Goal: Information Seeking & Learning: Learn about a topic

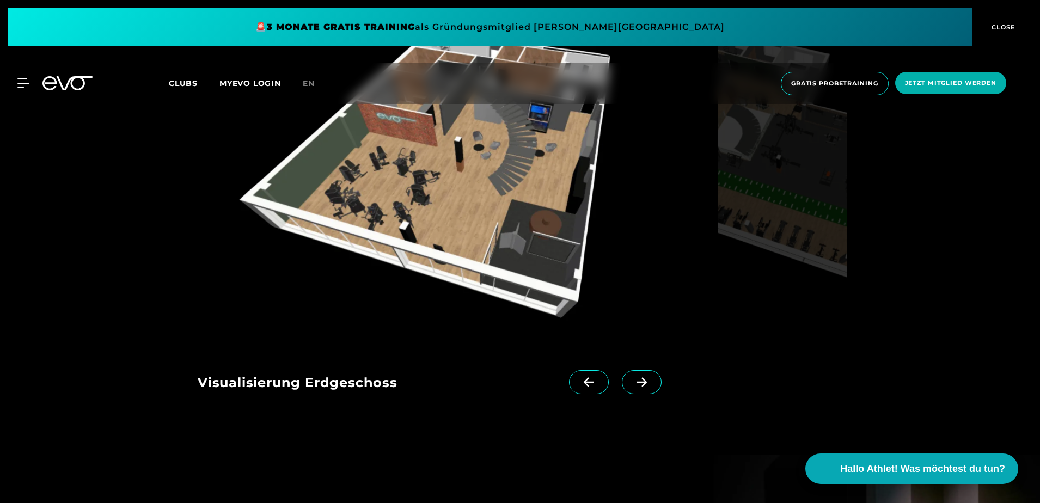
scroll to position [1252, 0]
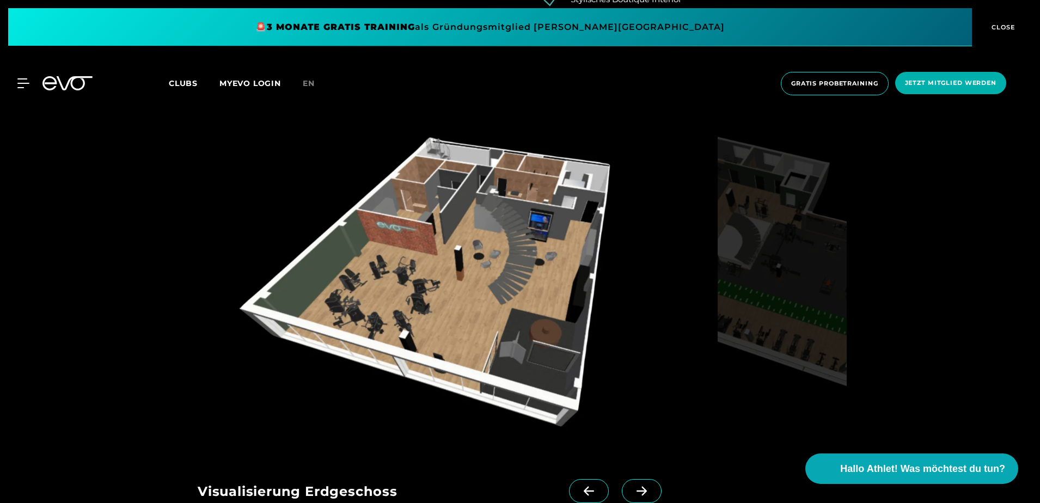
click at [483, 265] on img at bounding box center [455, 285] width 515 height 335
click at [632, 489] on icon at bounding box center [641, 491] width 19 height 10
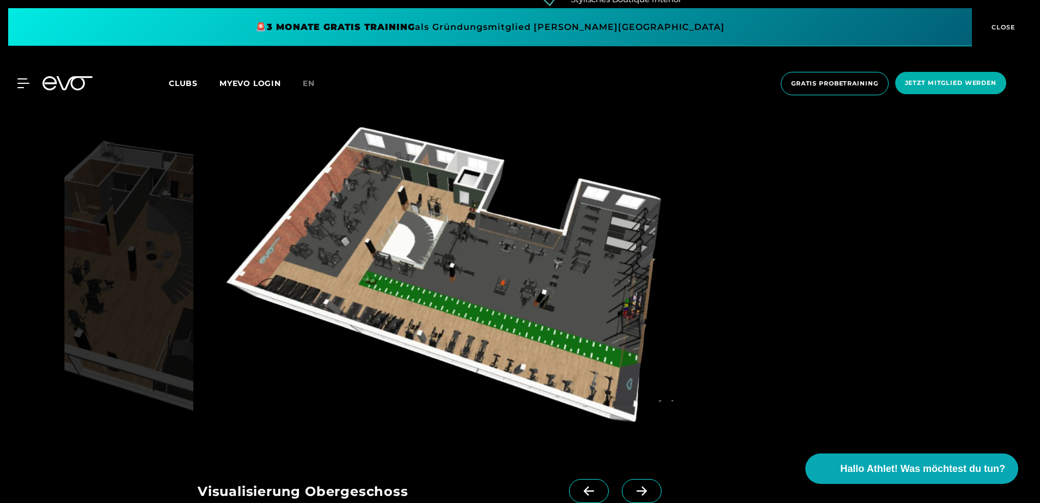
click at [632, 487] on icon at bounding box center [641, 491] width 19 height 10
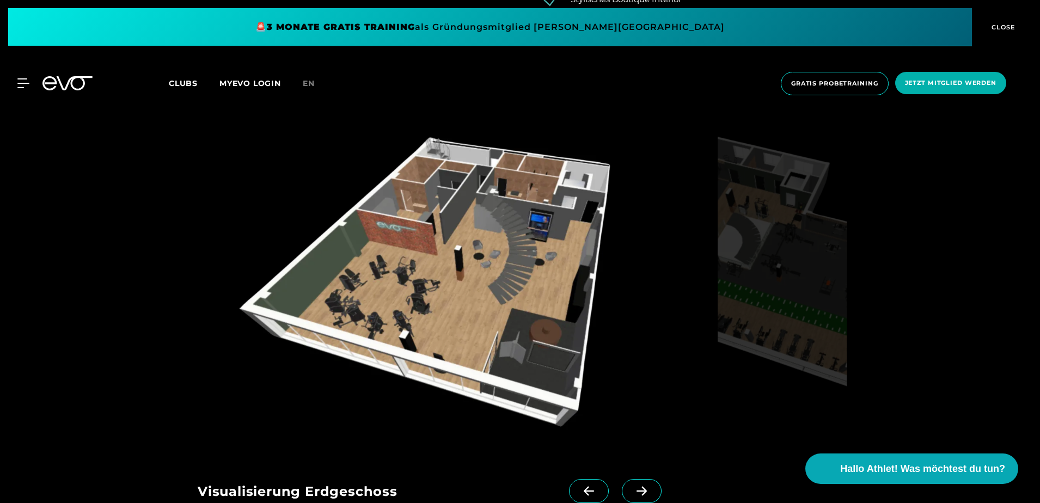
click at [632, 487] on icon at bounding box center [641, 491] width 19 height 10
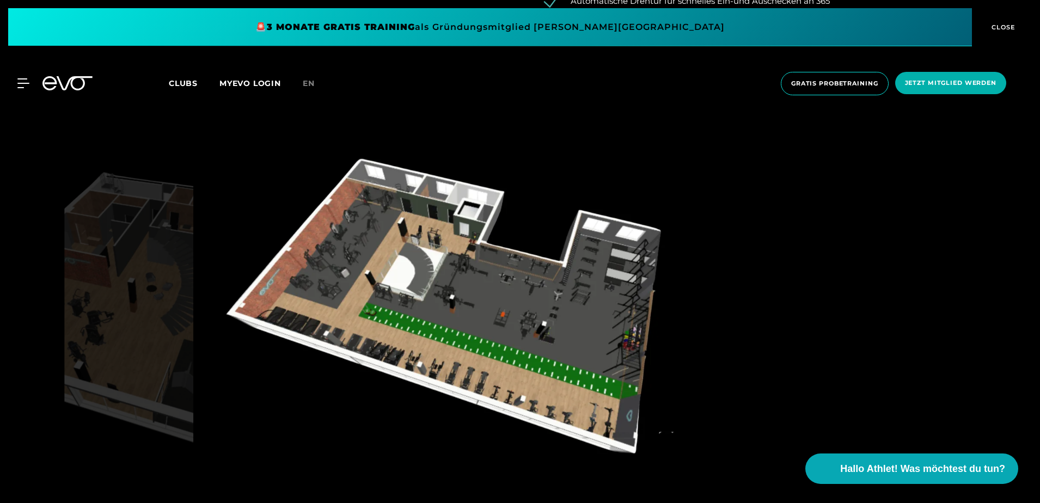
scroll to position [1143, 0]
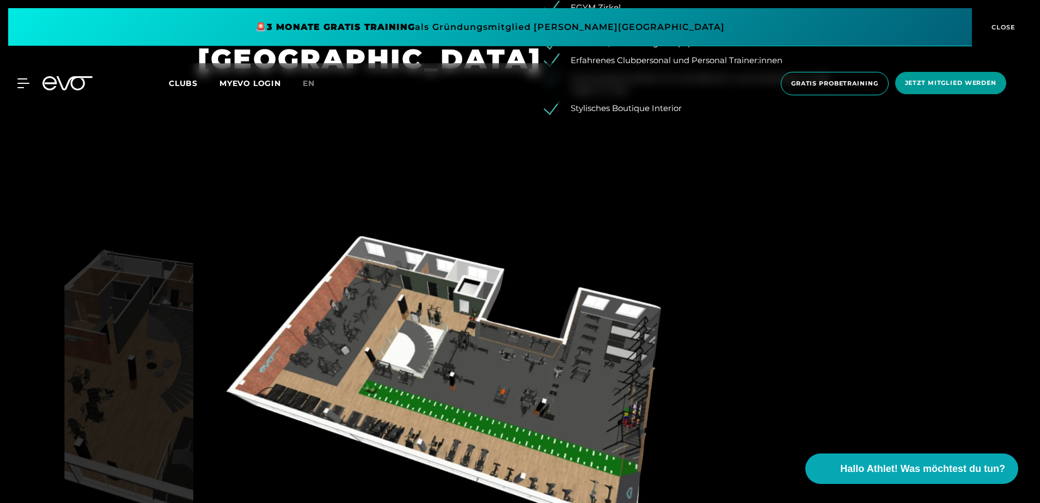
click at [942, 85] on span "Jetzt Mitglied werden" at bounding box center [950, 82] width 91 height 9
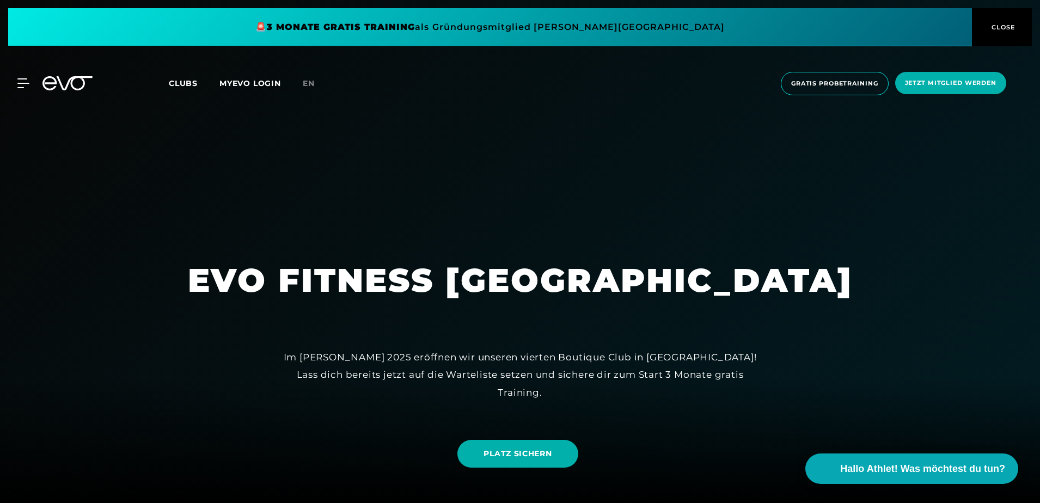
click at [416, 29] on span at bounding box center [489, 27] width 963 height 38
click at [1010, 28] on span "CLOSE" at bounding box center [1001, 27] width 27 height 10
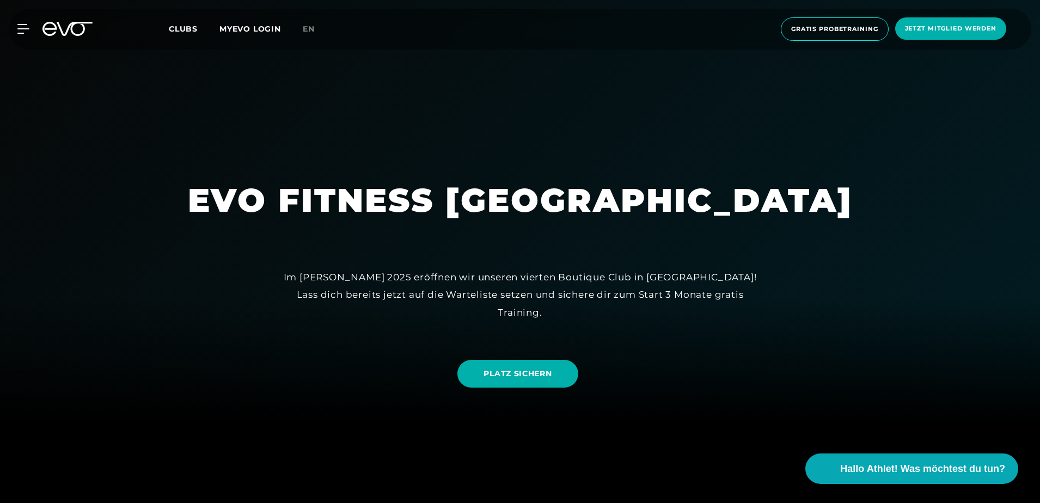
scroll to position [109, 0]
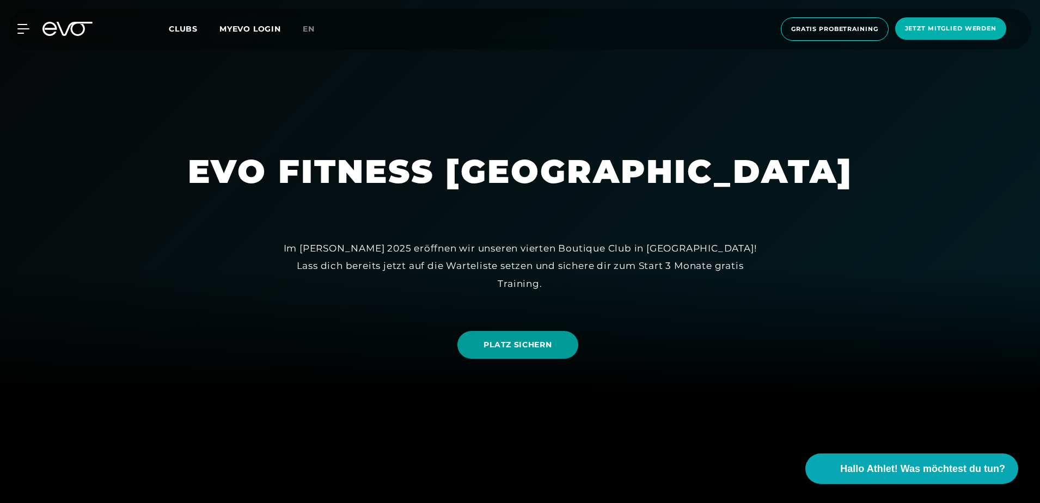
click at [492, 347] on span "PLATZ SICHERN" at bounding box center [517, 344] width 68 height 11
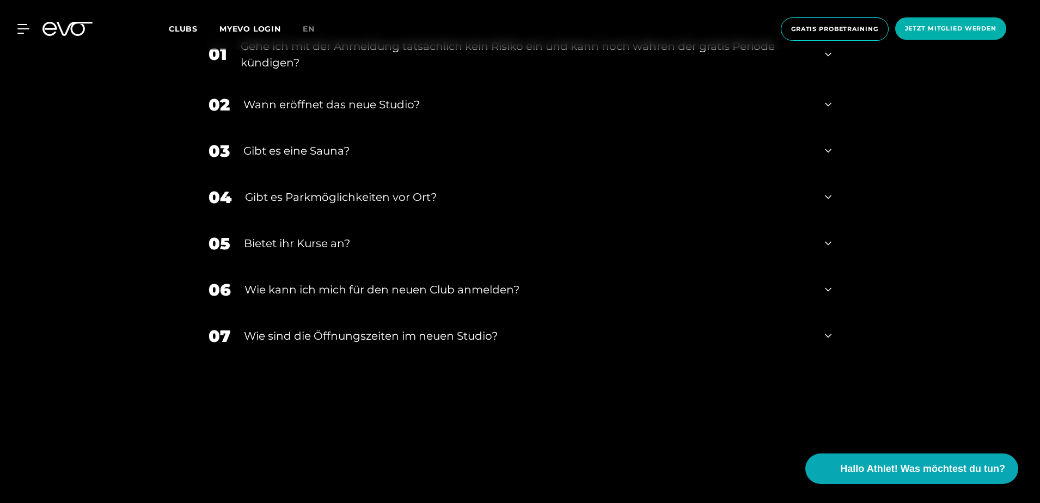
scroll to position [2341, 0]
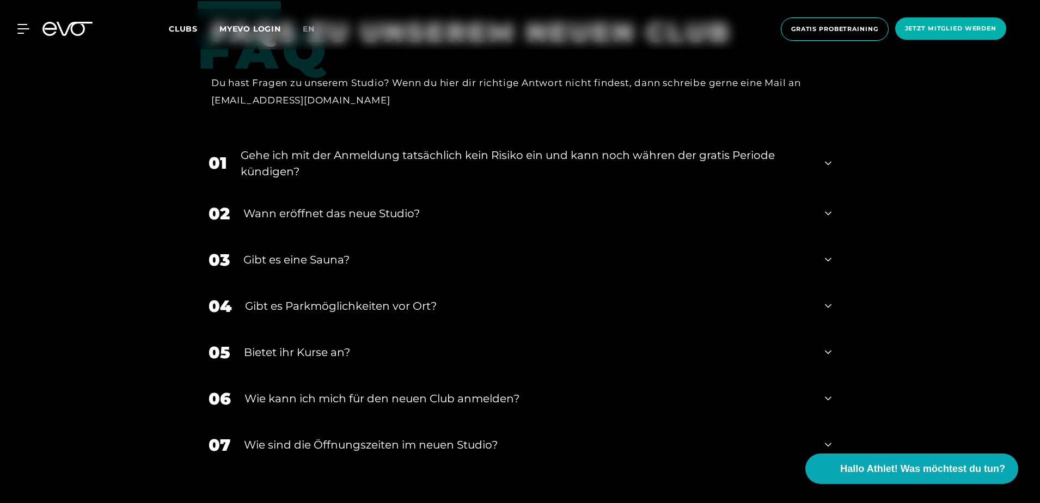
click at [310, 213] on div "Wann eröffnet das neue Studio?" at bounding box center [527, 213] width 568 height 16
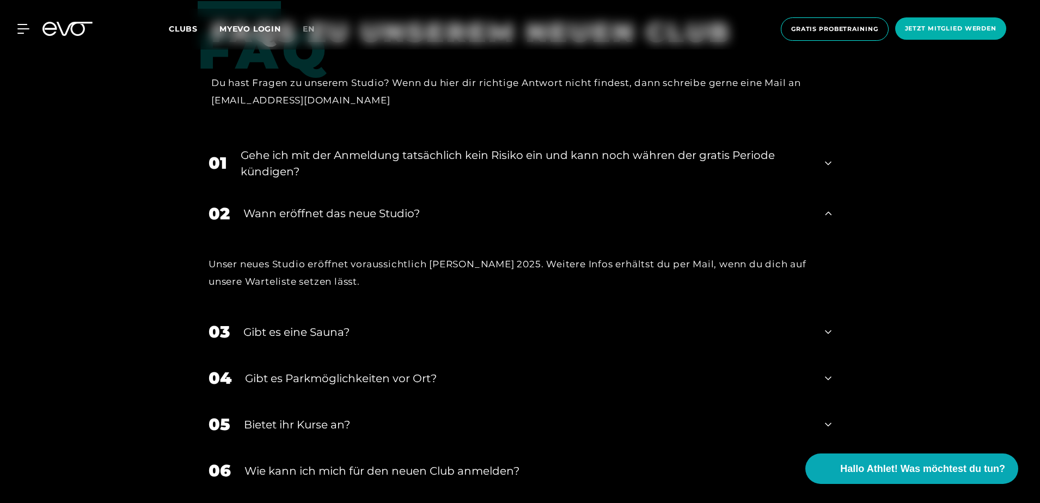
click at [310, 213] on div "Wann eröffnet das neue Studio?" at bounding box center [527, 213] width 568 height 16
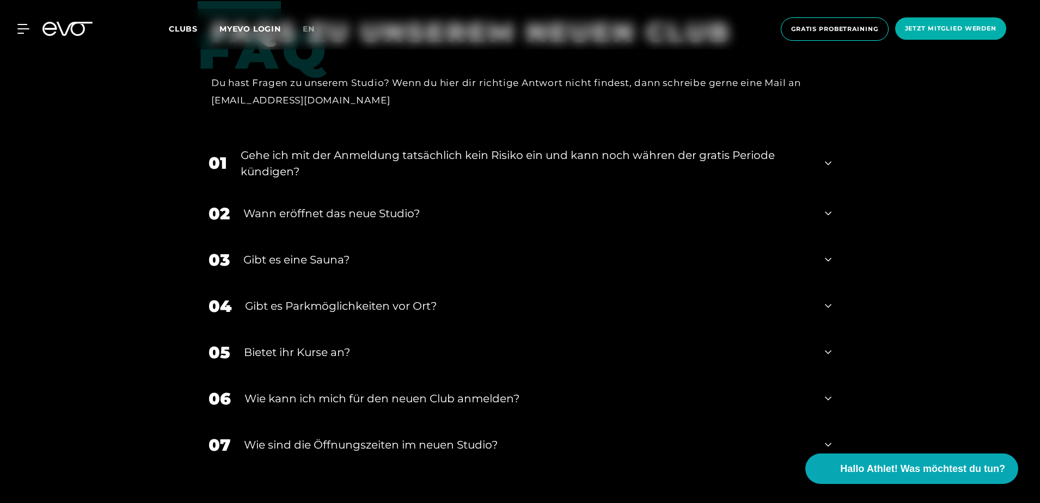
click at [330, 154] on div "Gehe ich mit der Anmeldung tatsächlich kein Risiko ein und kann noch währen der…" at bounding box center [526, 163] width 570 height 33
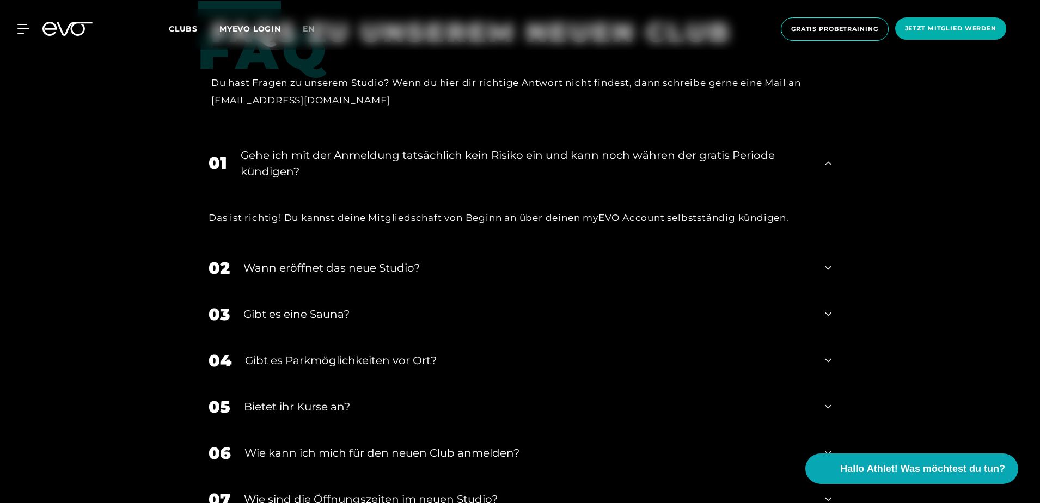
click at [330, 154] on div "Gehe ich mit der Anmeldung tatsächlich kein Risiko ein und kann noch währen der…" at bounding box center [526, 163] width 570 height 33
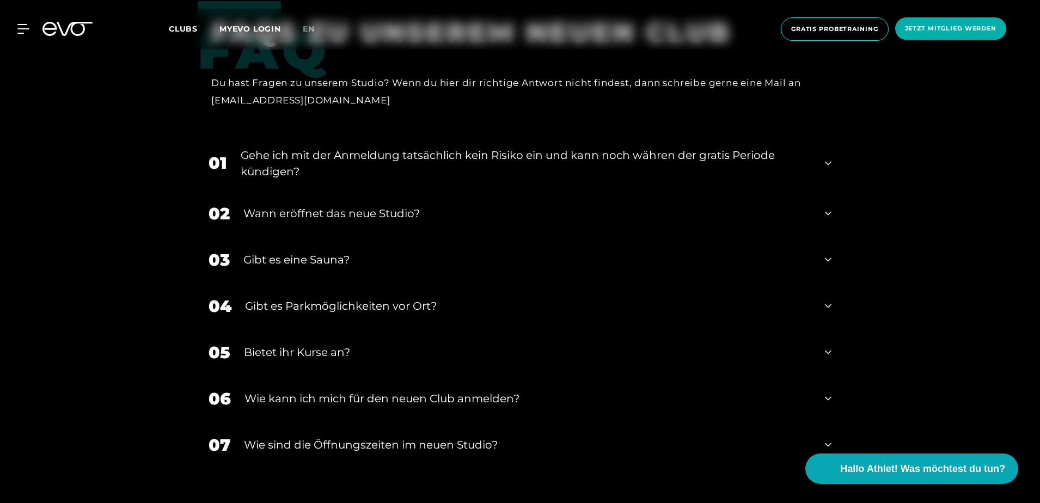
click at [313, 303] on div "Gibt es Parkmöglichkeiten vor Ort?" at bounding box center [528, 306] width 566 height 16
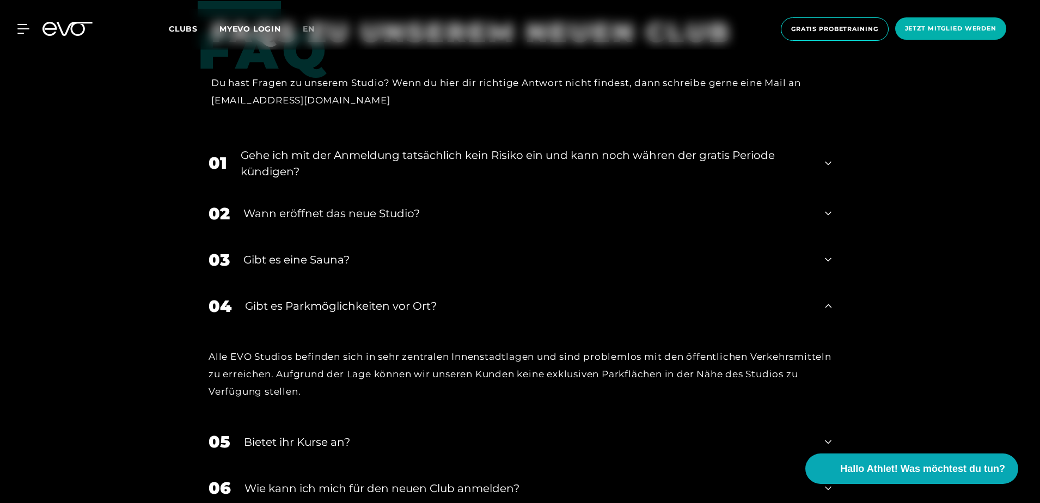
click at [313, 303] on div "Gibt es Parkmöglichkeiten vor Ort?" at bounding box center [528, 306] width 566 height 16
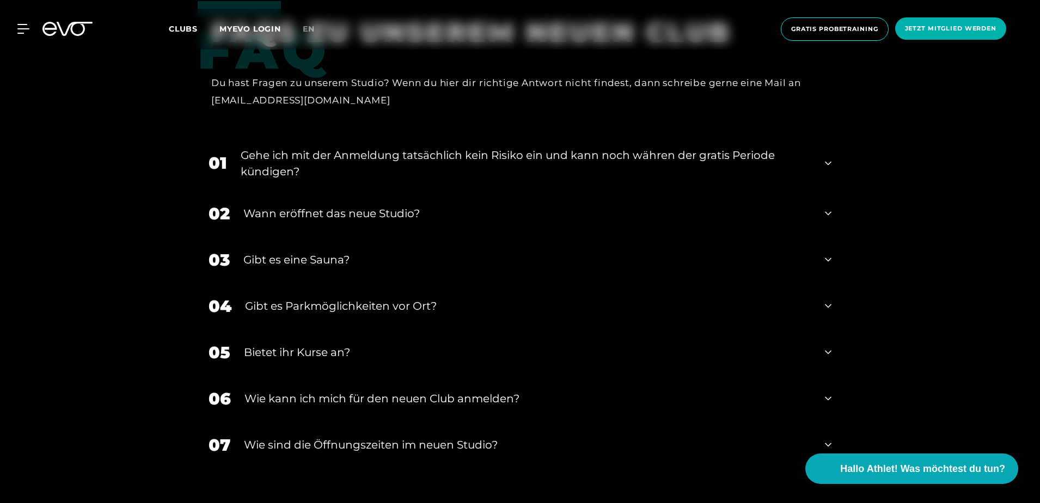
click at [315, 355] on div "Bietet ihr Kurse an?" at bounding box center [527, 352] width 567 height 16
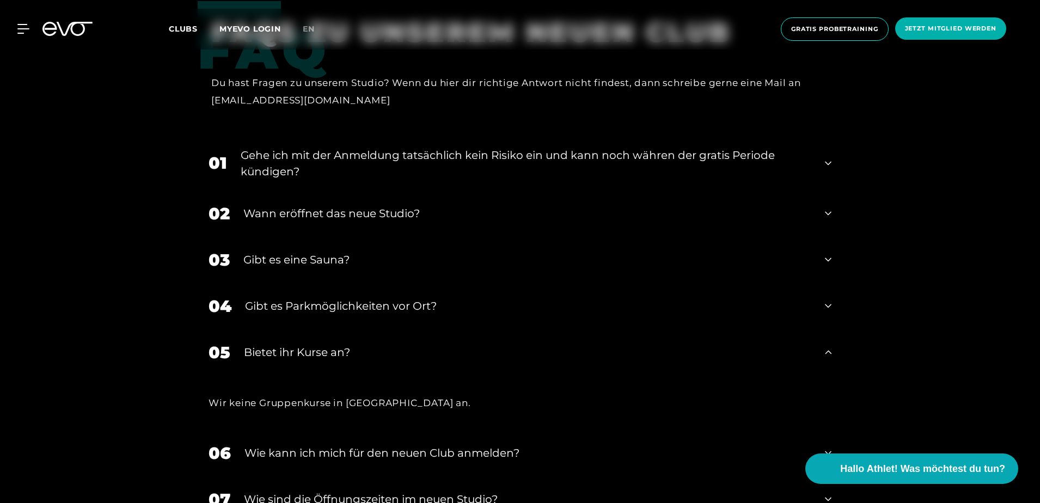
click at [317, 349] on div "Bietet ihr Kurse an?" at bounding box center [527, 352] width 567 height 16
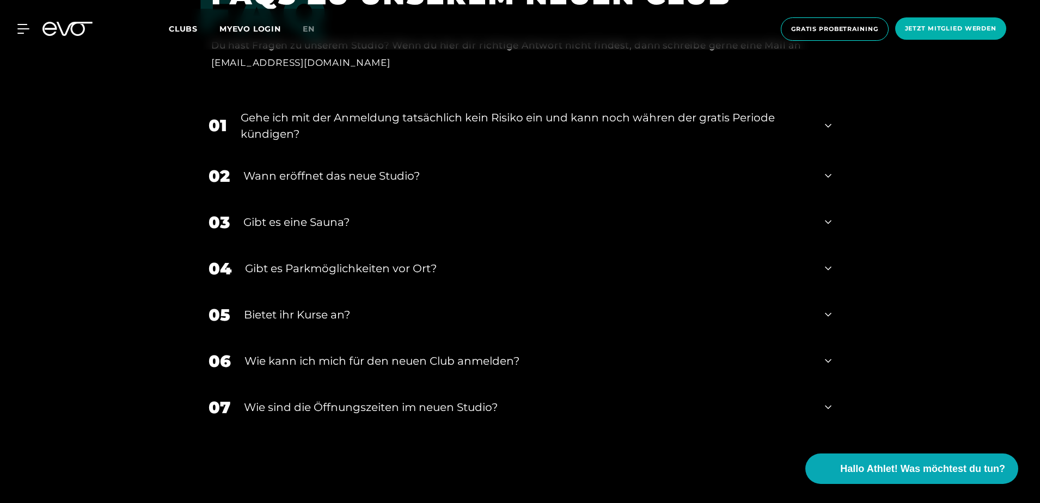
scroll to position [2395, 0]
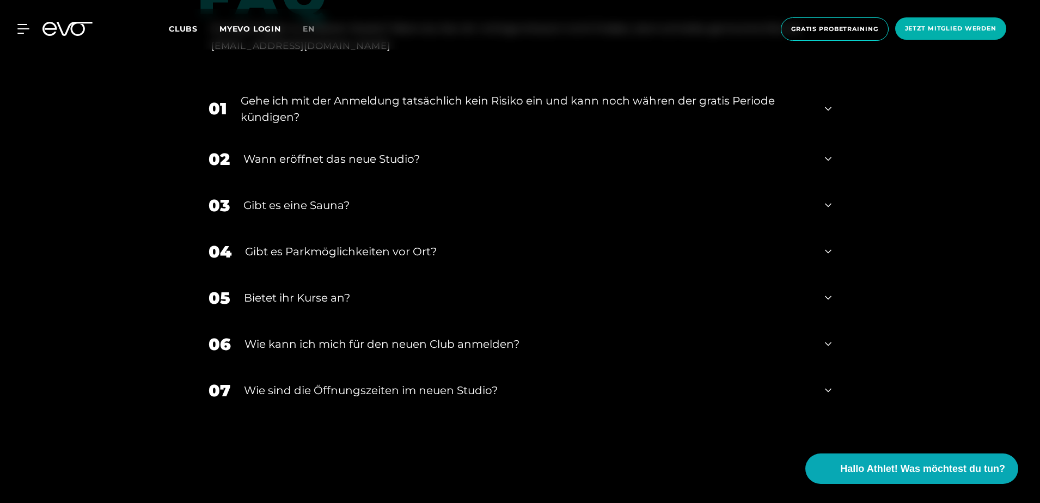
click at [340, 394] on div "​Wie sind die Öffnungszeiten im neuen Studio?" at bounding box center [527, 390] width 567 height 16
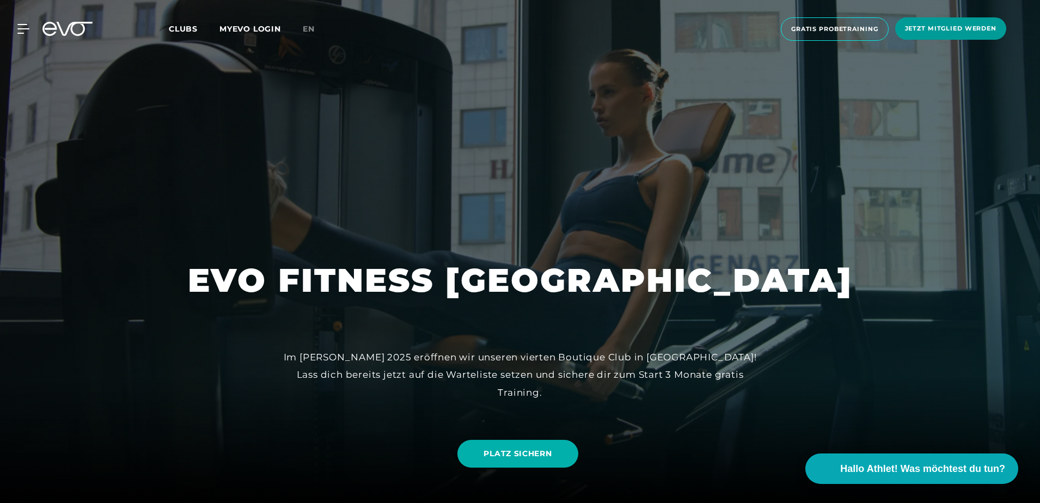
click at [923, 30] on span "Jetzt Mitglied werden" at bounding box center [950, 28] width 91 height 9
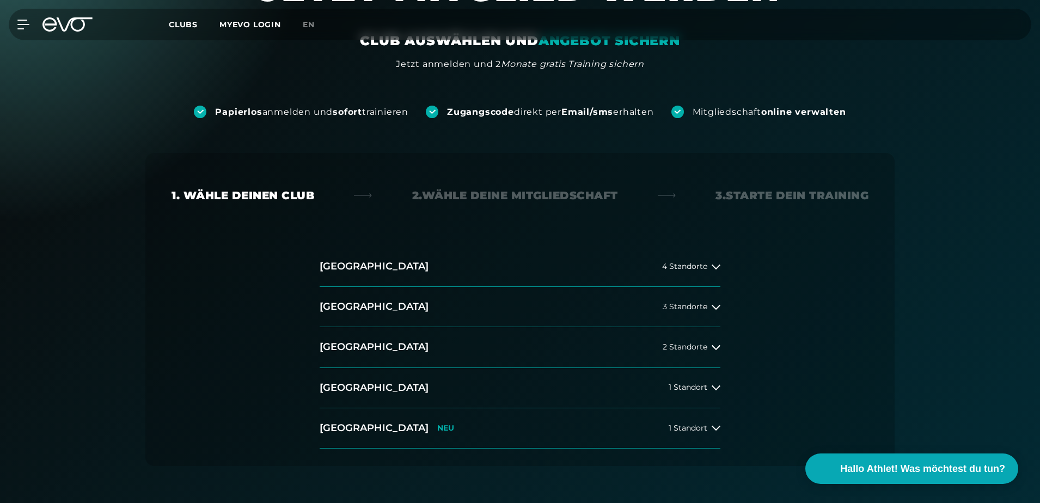
scroll to position [109, 0]
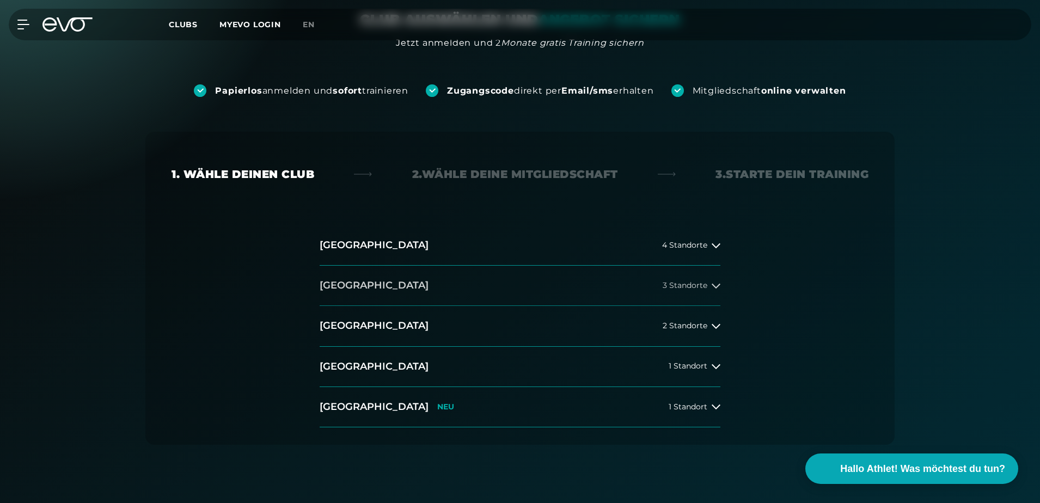
click at [715, 287] on icon at bounding box center [715, 285] width 9 height 9
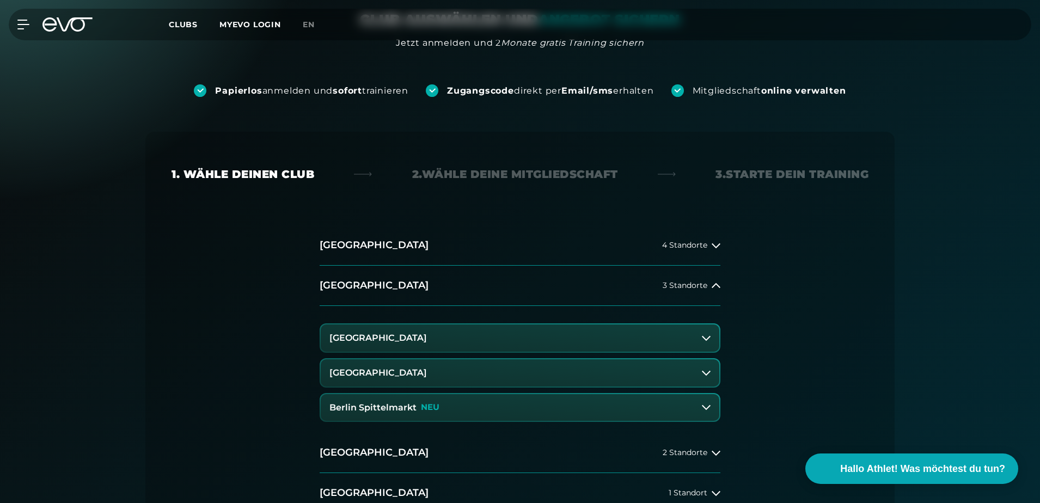
click at [471, 333] on button "[GEOGRAPHIC_DATA]" at bounding box center [520, 337] width 398 height 27
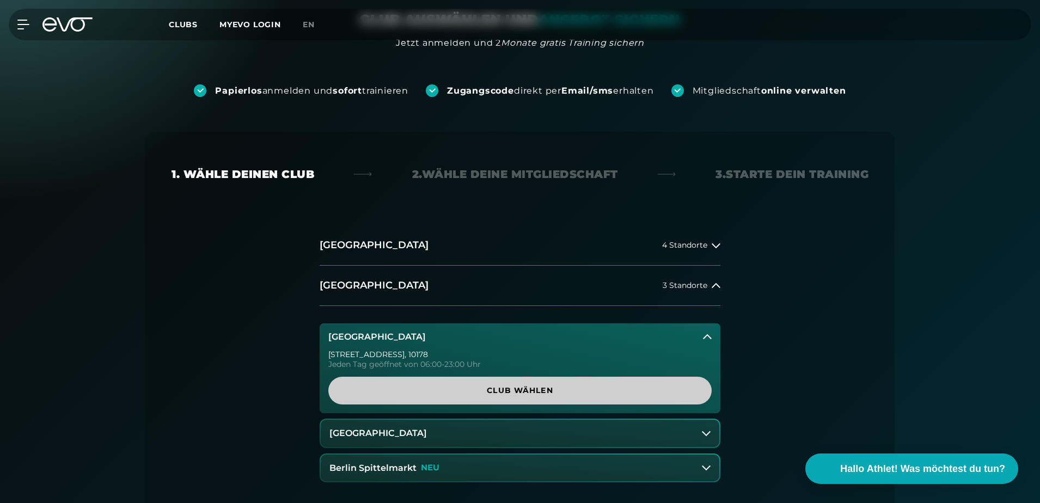
click at [451, 384] on span "Club wählen" at bounding box center [519, 391] width 383 height 28
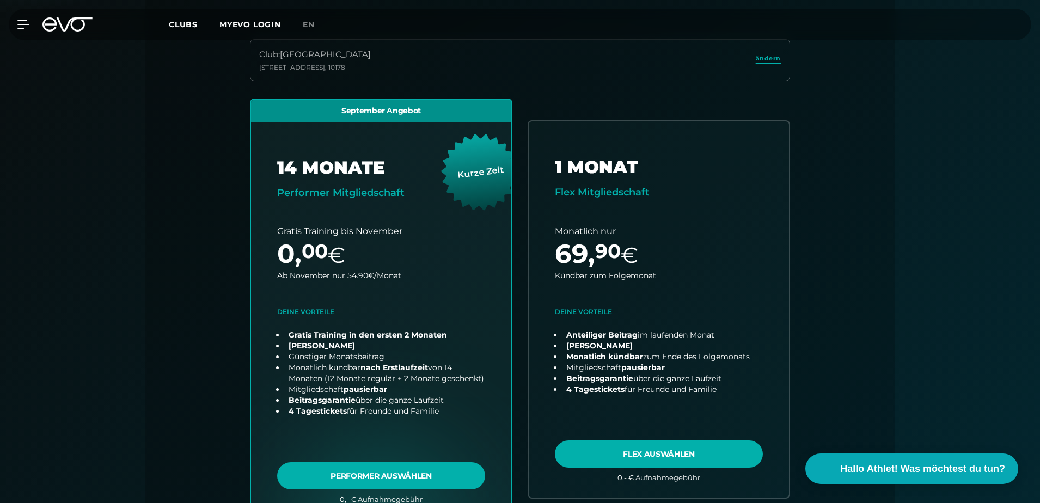
scroll to position [0, 0]
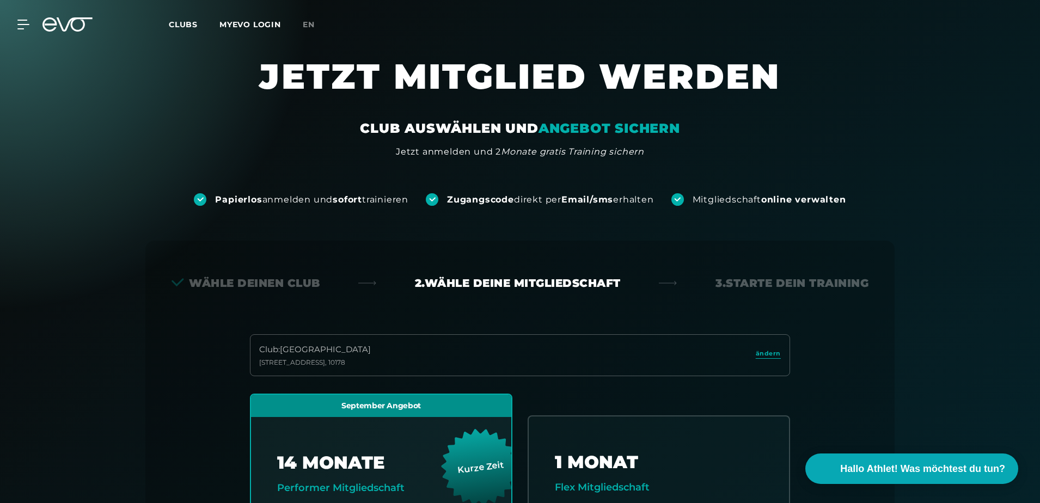
click at [14, 32] on div "MyEVO Login Über EVO Mitgliedschaften Probetraining TAGESPASS EVO Studios [GEOG…" at bounding box center [519, 25] width 1035 height 32
click at [24, 27] on icon at bounding box center [25, 25] width 16 height 10
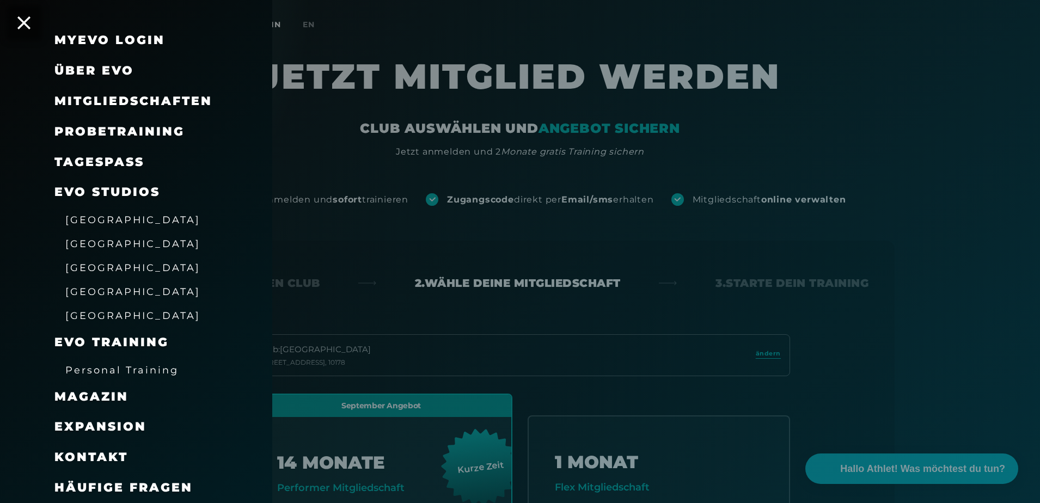
click at [75, 66] on span "Über EVO" at bounding box center [93, 70] width 79 height 15
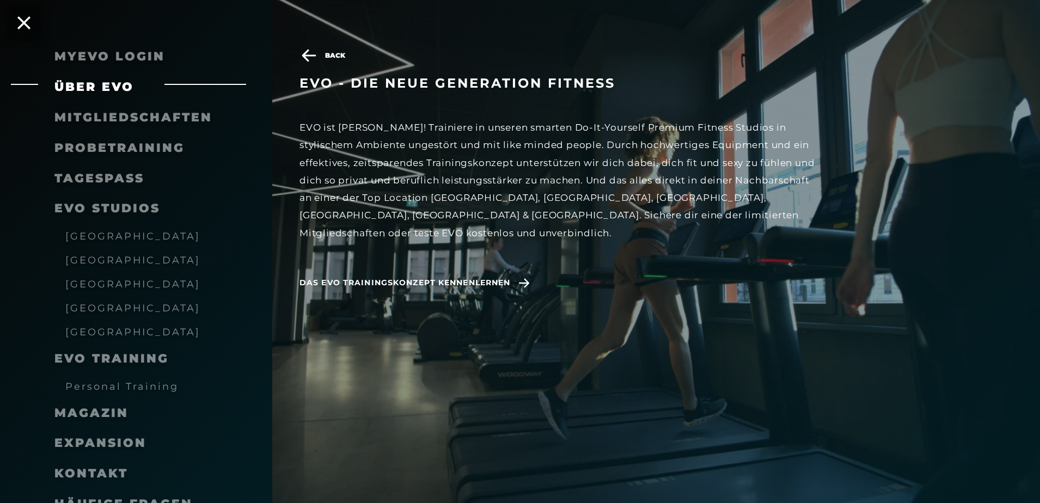
click at [84, 145] on span "Probetraining" at bounding box center [119, 147] width 130 height 15
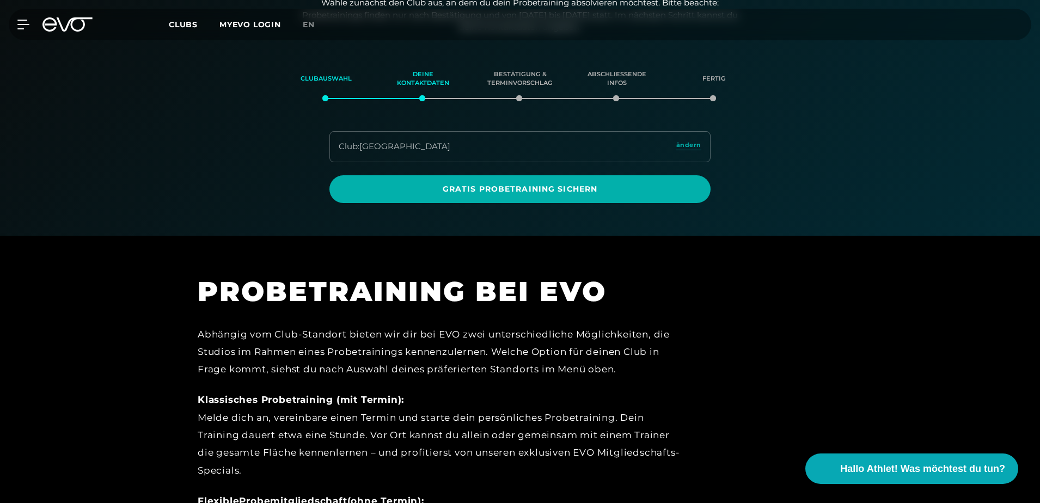
scroll to position [187, 0]
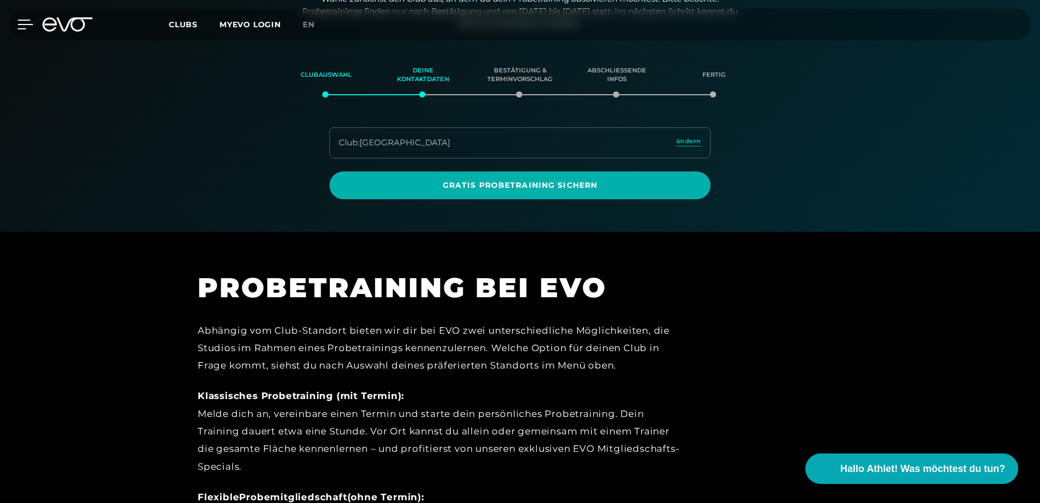
click at [14, 27] on div at bounding box center [17, 25] width 33 height 10
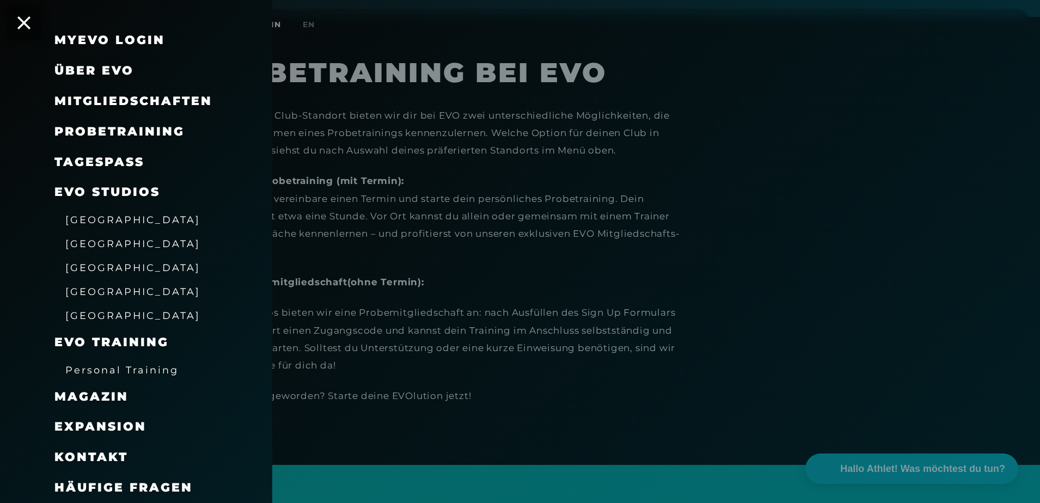
scroll to position [404, 0]
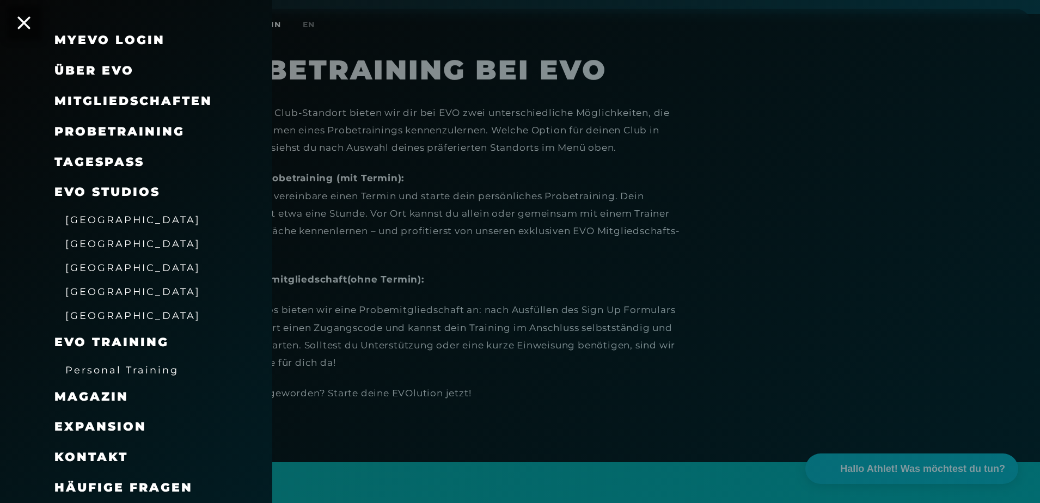
click at [109, 342] on span "EVO Training" at bounding box center [111, 342] width 114 height 15
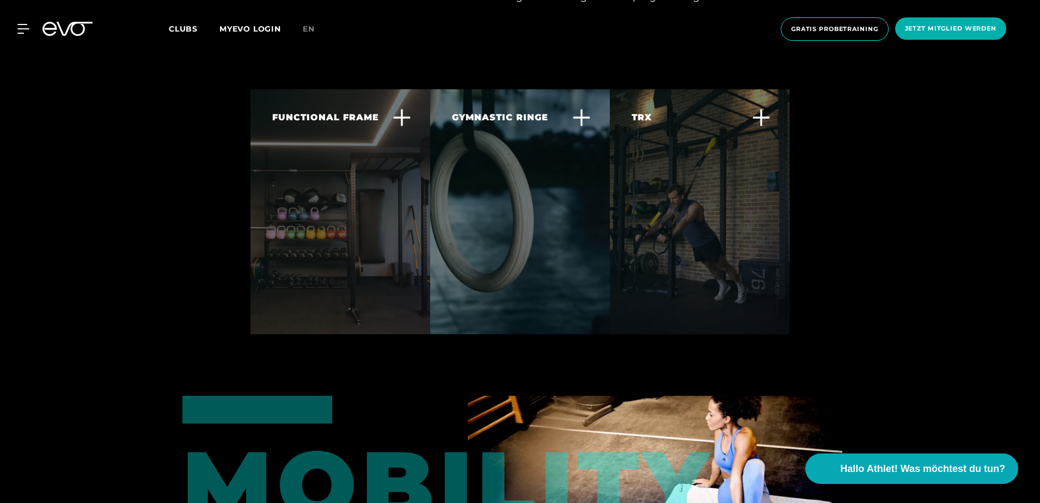
scroll to position [3701, 0]
